Goal: Information Seeking & Learning: Learn about a topic

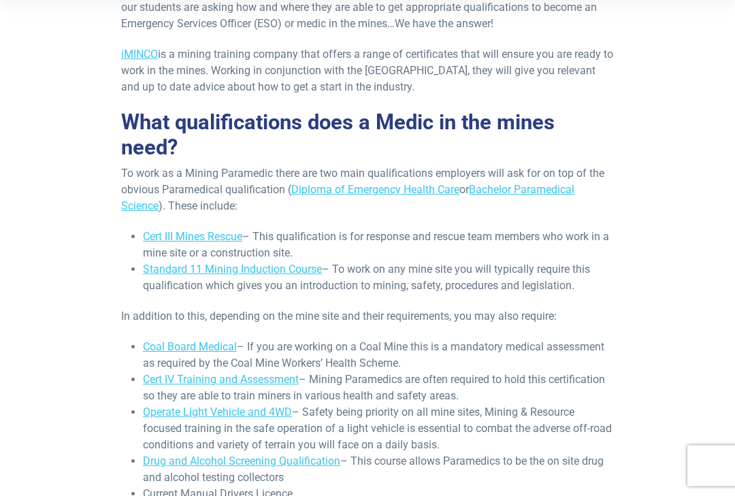
scroll to position [373, 0]
click at [224, 232] on link "Cert III Mines Rescue" at bounding box center [192, 236] width 99 height 13
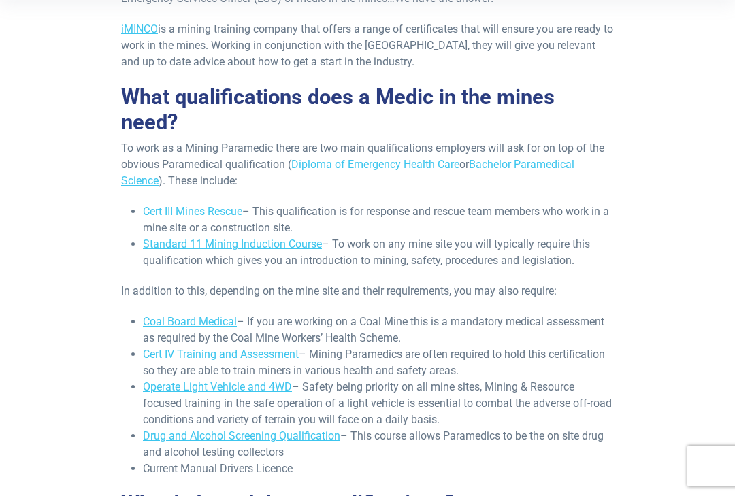
click at [206, 209] on link "Cert III Mines Rescue" at bounding box center [192, 211] width 99 height 13
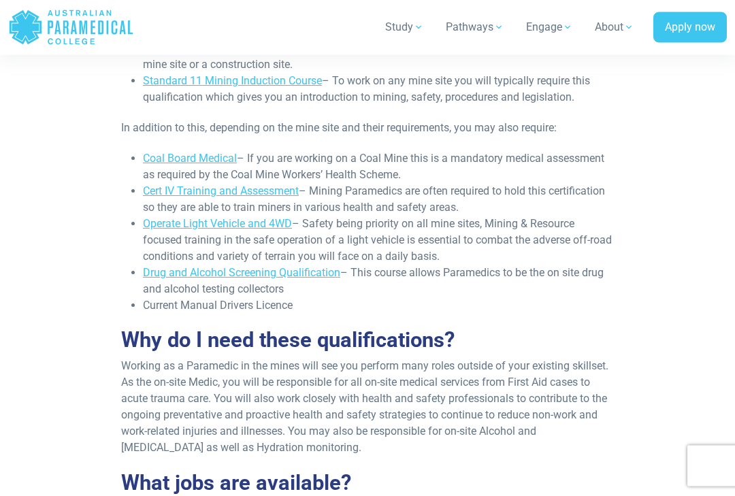
scroll to position [561, 0]
click at [267, 195] on link "Cert IV Training and Assessment" at bounding box center [221, 190] width 156 height 13
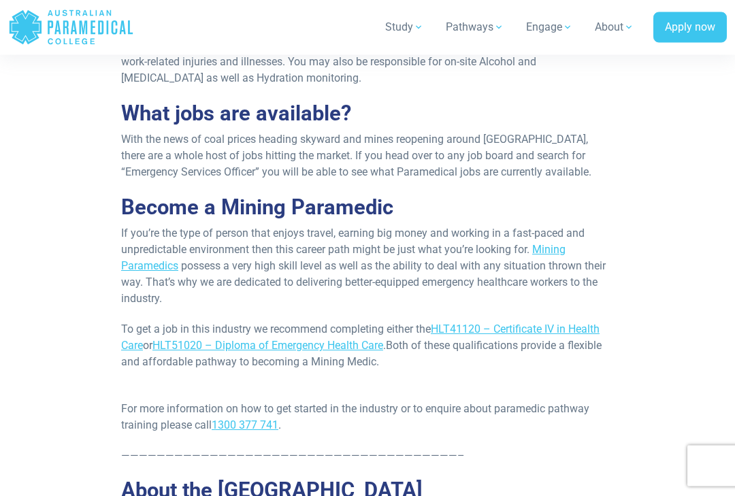
scroll to position [930, 0]
click at [489, 323] on span "HLT41120 – Certificate IV in Health Care" at bounding box center [360, 336] width 478 height 29
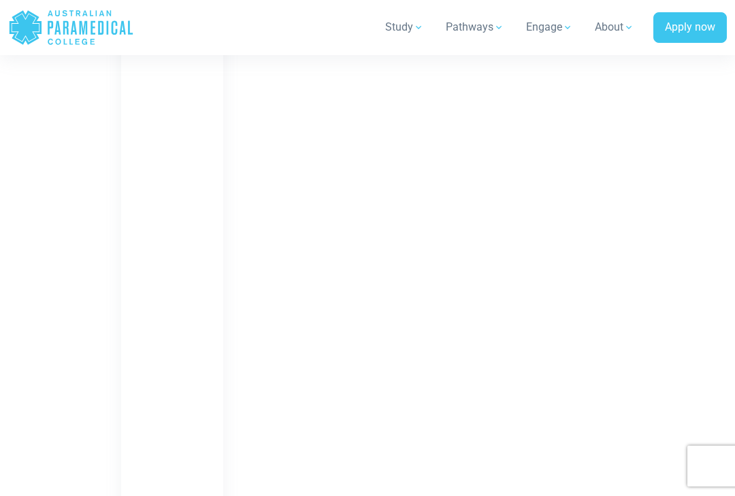
scroll to position [1294, 0]
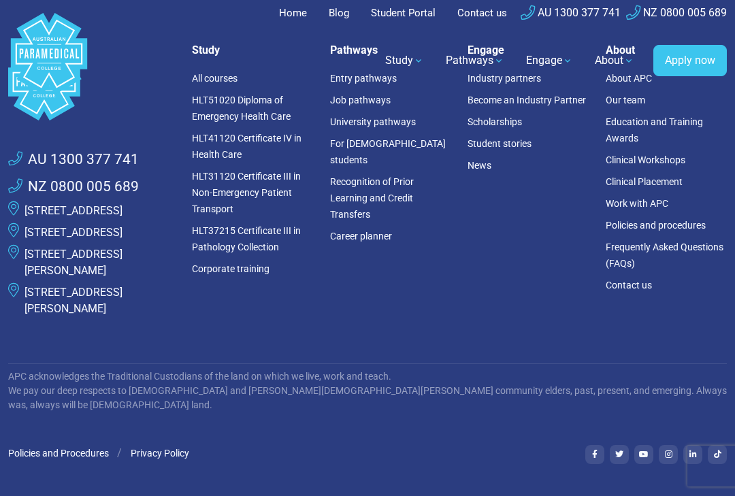
click at [257, 152] on li "HLT41120 Certificate IV in Health Care" at bounding box center [253, 146] width 122 height 38
click at [239, 144] on link "HLT41120 Certificate IV in Health Care" at bounding box center [246, 146] width 109 height 27
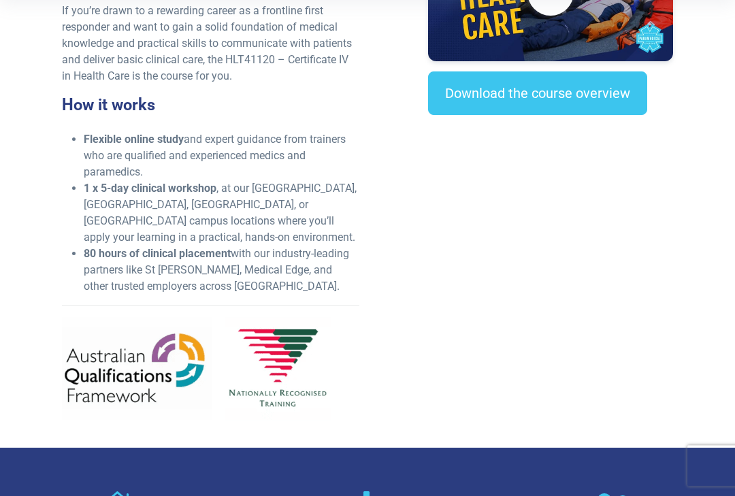
scroll to position [513, 0]
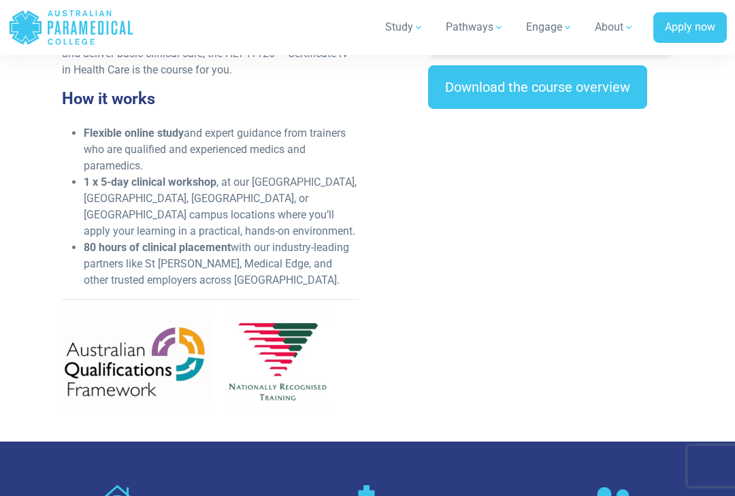
click at [570, 95] on link "Download the course overview" at bounding box center [537, 87] width 219 height 44
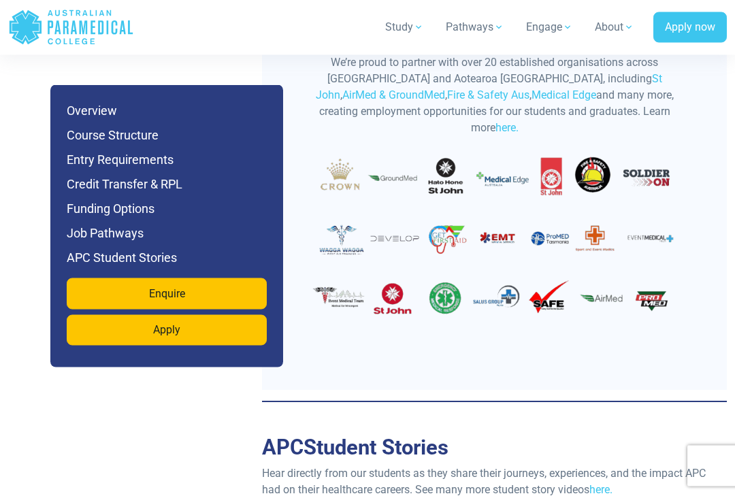
scroll to position [4430, 0]
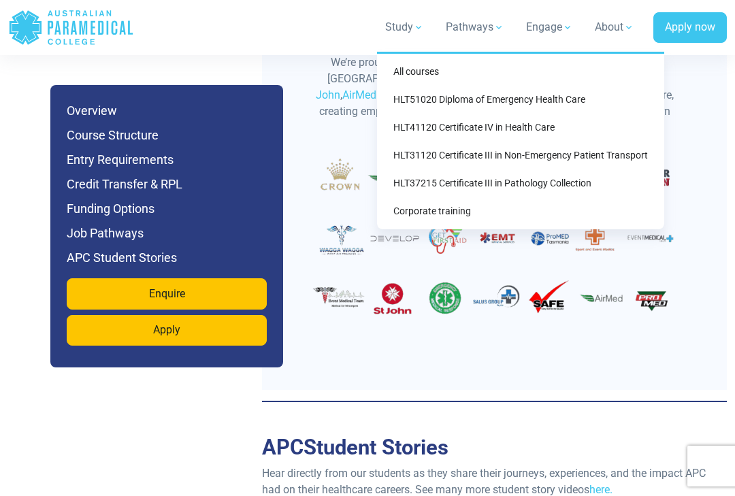
click at [539, 123] on link "HLT41120 Certificate IV in Health Care" at bounding box center [520, 127] width 276 height 25
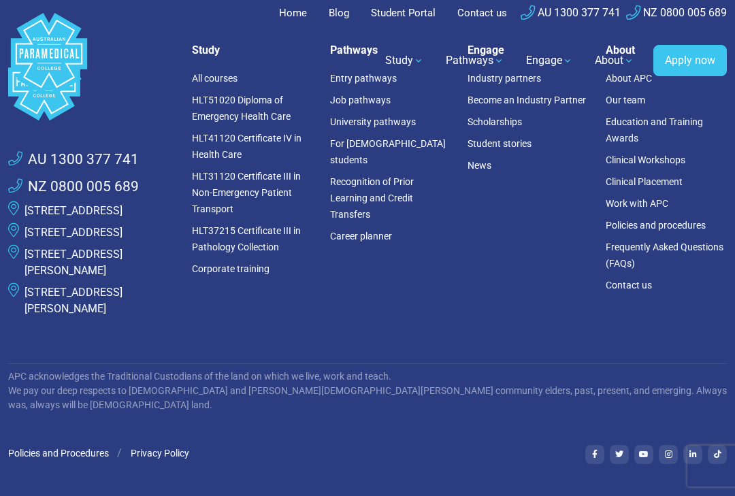
click at [274, 143] on link "HLT41120 Certificate IV in Health Care" at bounding box center [246, 146] width 109 height 27
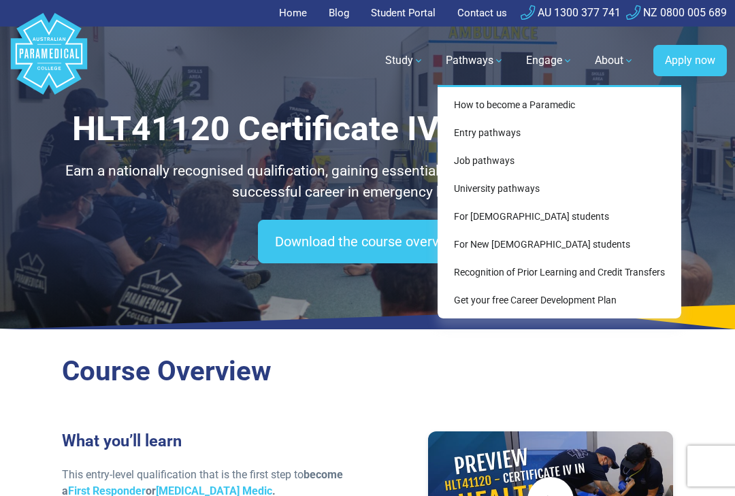
click at [601, 260] on link "Recognition of Prior Learning and Credit Transfers" at bounding box center [559, 272] width 233 height 25
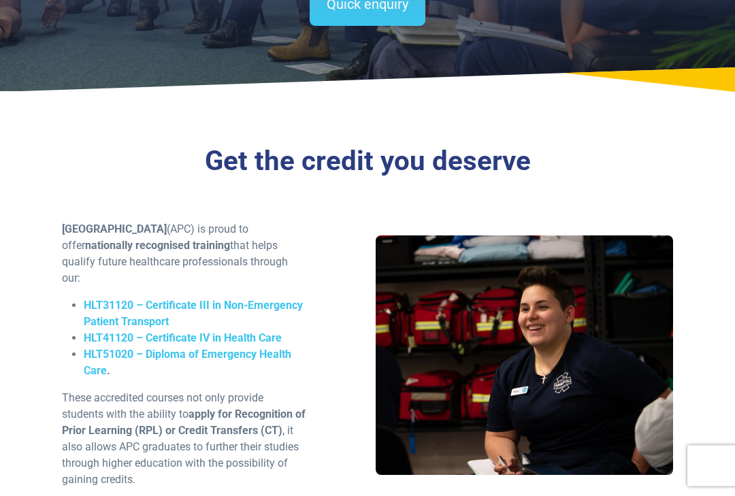
scroll to position [264, 0]
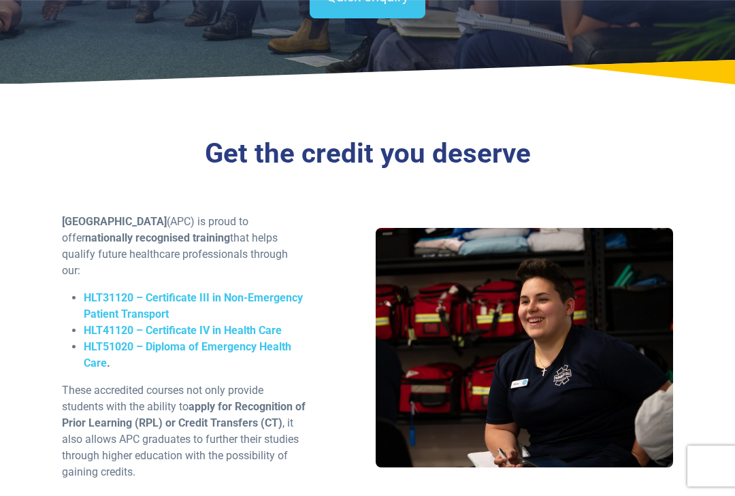
click at [246, 326] on span "HLT41120 – Certificate IV in Health Care" at bounding box center [183, 330] width 198 height 13
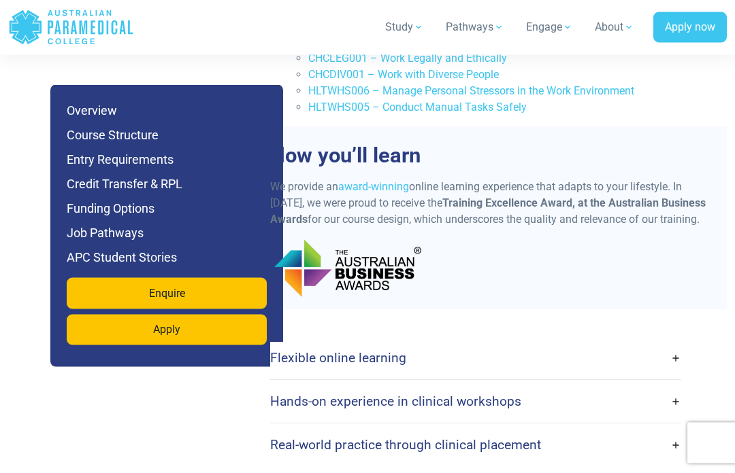
scroll to position [2612, 0]
click at [495, 394] on h4 "Hands-on experience in clinical workshops" at bounding box center [395, 402] width 251 height 16
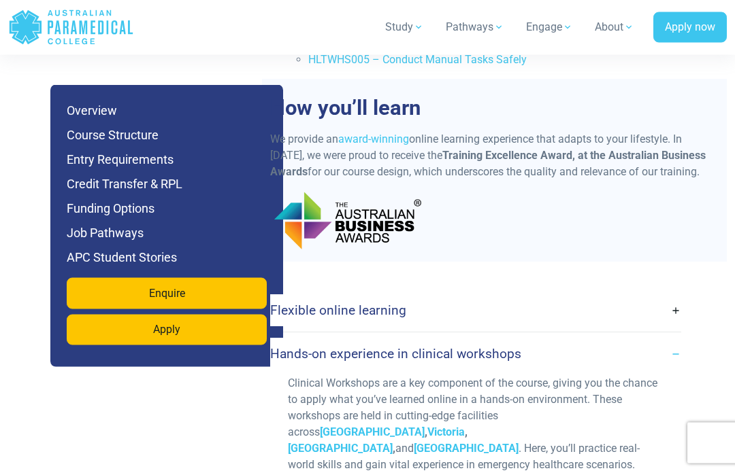
scroll to position [2660, 0]
click at [469, 442] on strong "[GEOGRAPHIC_DATA]" at bounding box center [466, 448] width 105 height 13
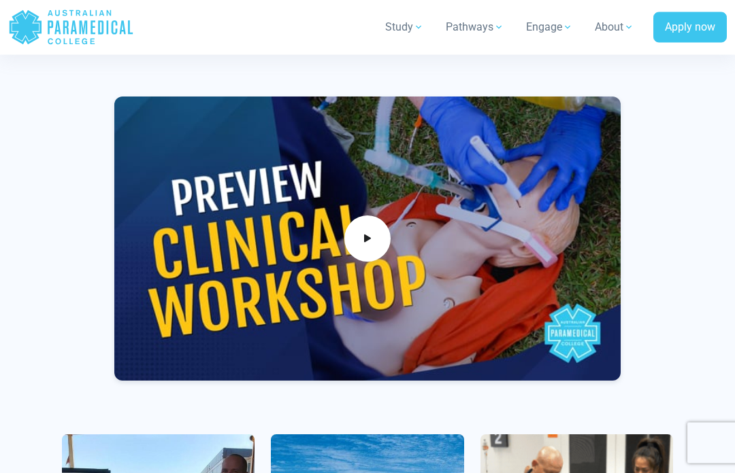
scroll to position [1015, 0]
click at [380, 241] on span at bounding box center [367, 239] width 46 height 46
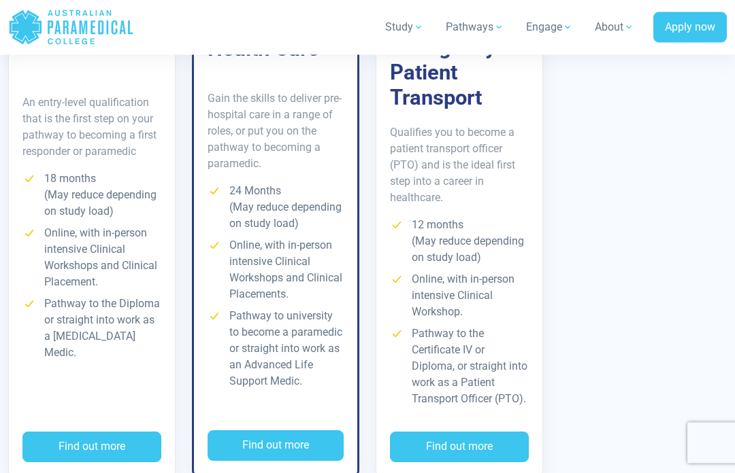
scroll to position [2646, 0]
click at [107, 432] on button "Find out more" at bounding box center [91, 447] width 139 height 31
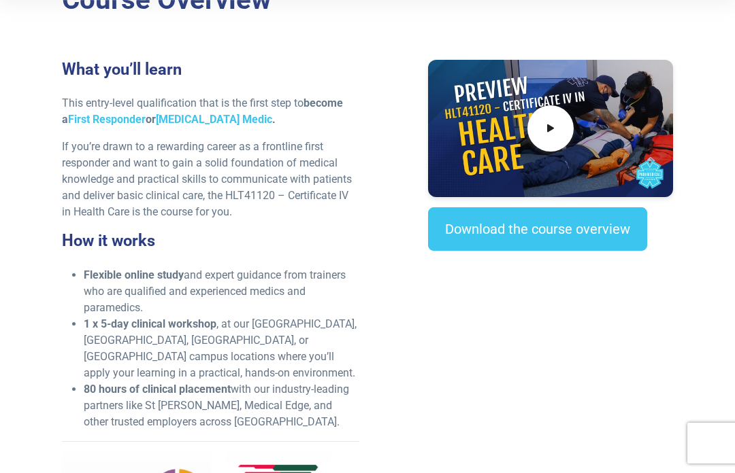
scroll to position [371, 0]
click at [530, 233] on link "Download the course overview" at bounding box center [537, 229] width 219 height 44
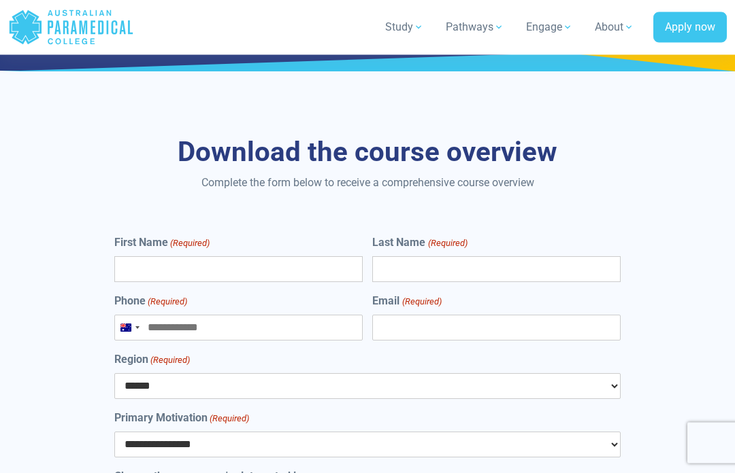
scroll to position [6194, 0]
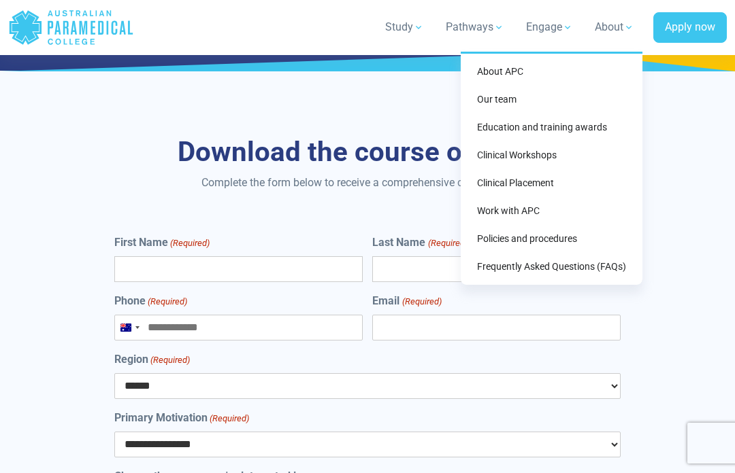
click at [540, 154] on link "Clinical Workshops" at bounding box center [551, 155] width 171 height 25
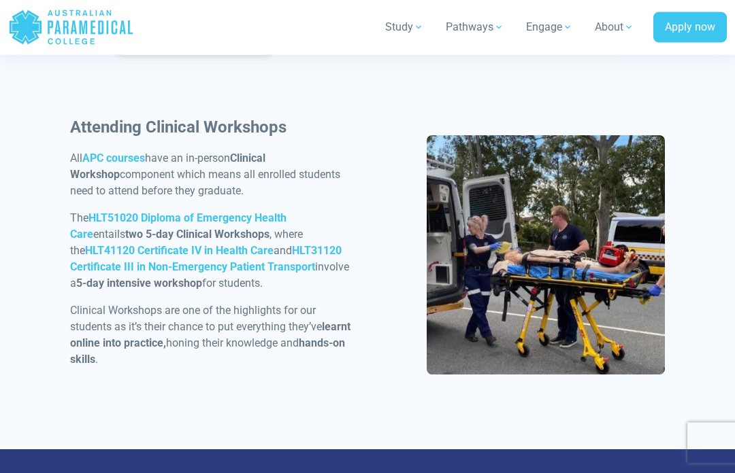
scroll to position [745, 0]
click at [341, 255] on strong "HLT31120 Certificate III in Non-Emergency Patient Transport" at bounding box center [205, 258] width 271 height 29
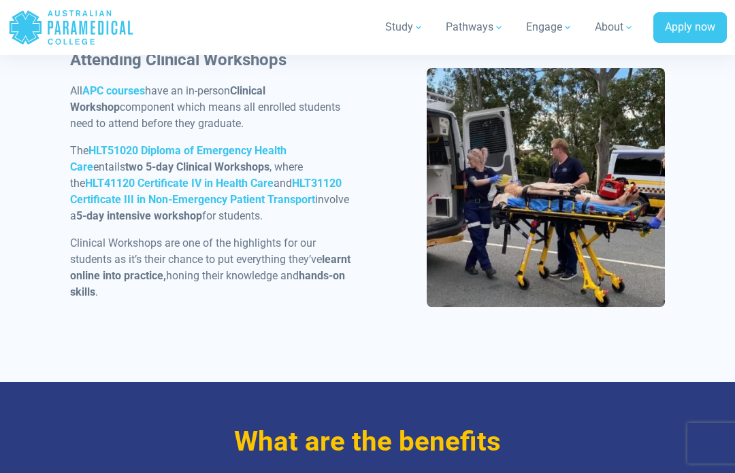
scroll to position [815, 0]
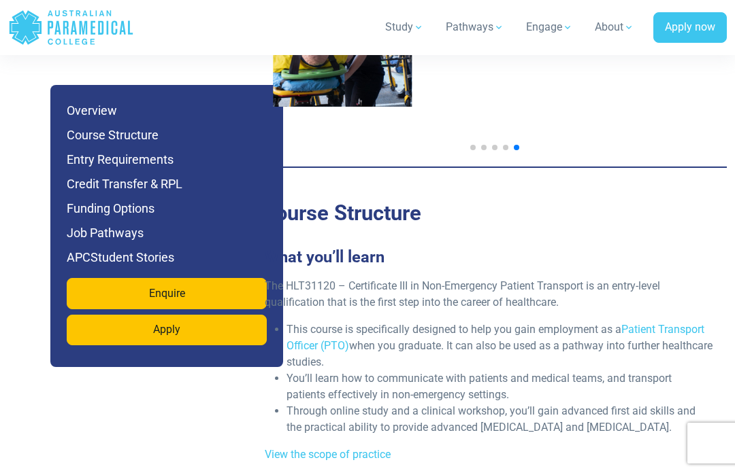
scroll to position [2527, 0]
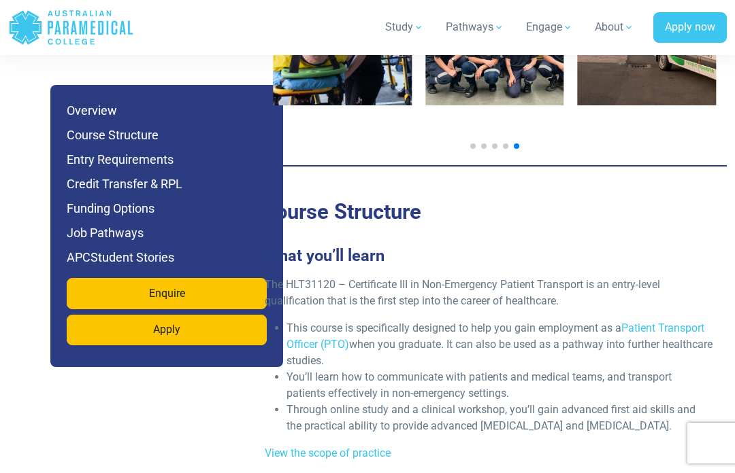
click at [377, 447] on link "View the scope of practice" at bounding box center [328, 453] width 126 height 13
